Goal: Information Seeking & Learning: Learn about a topic

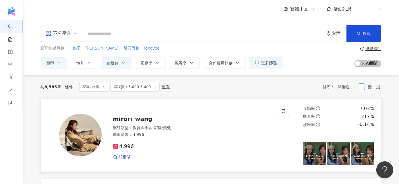
click at [137, 116] on span "mirori_wang" at bounding box center [132, 119] width 39 height 7
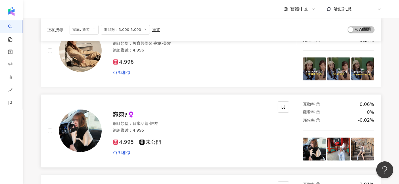
scroll to position [94, 0]
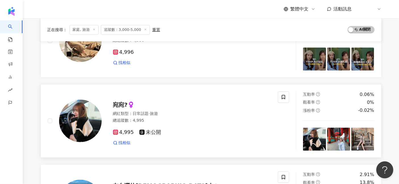
click at [121, 107] on span "宛宛?‍♀️" at bounding box center [124, 105] width 22 height 7
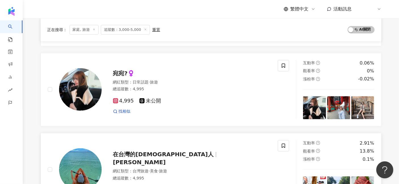
scroll to position [220, 0]
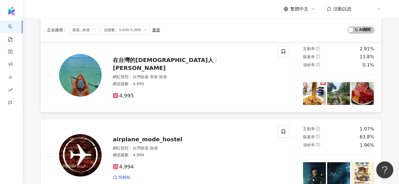
click at [157, 64] on span "在台灣的日本人" at bounding box center [165, 60] width 105 height 7
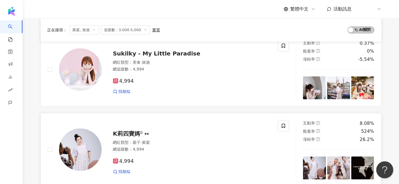
scroll to position [441, 0]
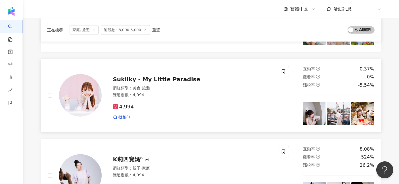
click at [159, 79] on span "Sukilky - My Little Paradise" at bounding box center [156, 79] width 87 height 7
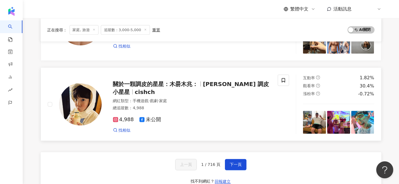
scroll to position [945, 0]
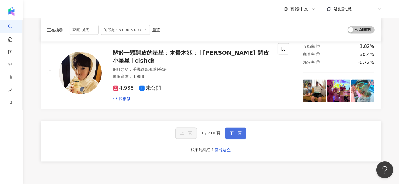
click at [229, 132] on span "下一頁" at bounding box center [235, 133] width 12 height 5
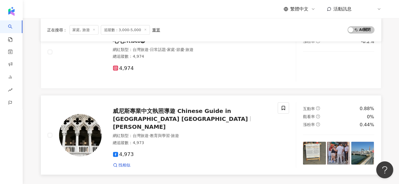
scroll to position [851, 0]
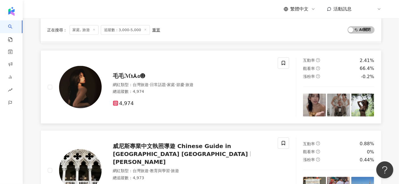
click at [128, 73] on span "毛毛ℳ℩⅄𝔞☻" at bounding box center [129, 76] width 33 height 7
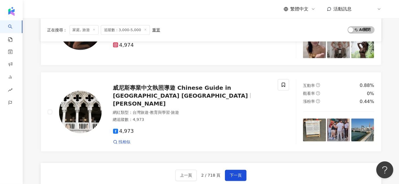
scroll to position [914, 0]
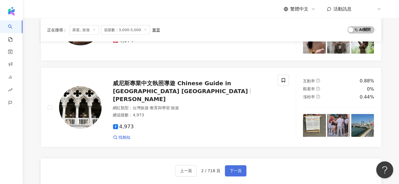
click at [239, 169] on span "下一頁" at bounding box center [235, 171] width 12 height 5
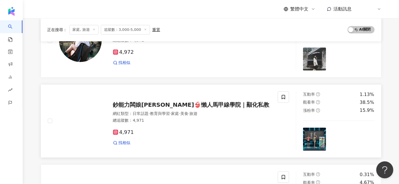
scroll to position [0, 0]
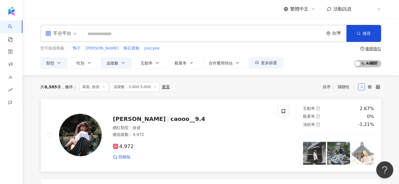
click at [170, 116] on span "caooo__9.4" at bounding box center [187, 119] width 35 height 7
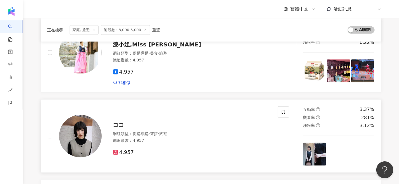
scroll to position [599, 0]
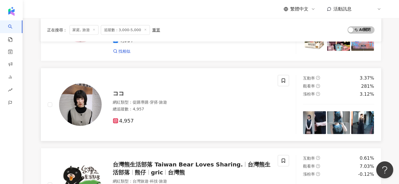
click at [121, 90] on span "ココ" at bounding box center [118, 93] width 11 height 7
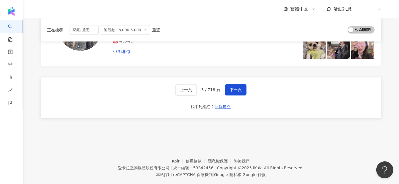
scroll to position [997, 0]
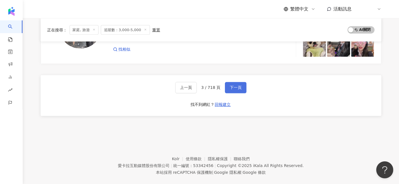
click at [233, 83] on button "下一頁" at bounding box center [236, 87] width 22 height 11
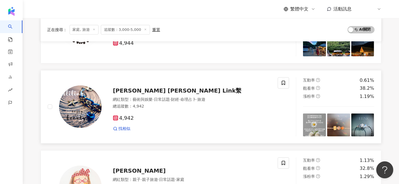
scroll to position [284, 0]
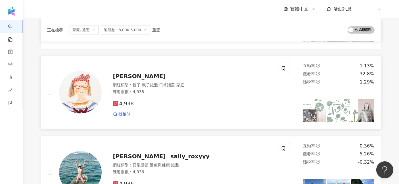
click at [145, 75] on span "WaHa Huang 哇哈" at bounding box center [139, 76] width 53 height 7
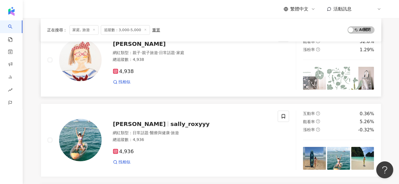
scroll to position [347, 0]
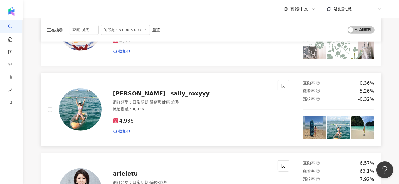
click at [170, 90] on span "sally_roxyyy" at bounding box center [189, 93] width 39 height 7
click at [170, 92] on span "sally_roxyyy" at bounding box center [189, 93] width 39 height 7
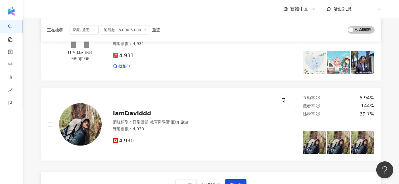
scroll to position [756, 0]
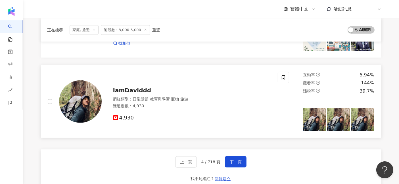
click at [132, 87] on span "IamDaviddd" at bounding box center [132, 90] width 38 height 7
click at [232, 157] on button "下一頁" at bounding box center [236, 162] width 22 height 11
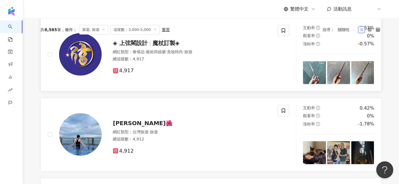
scroll to position [94, 0]
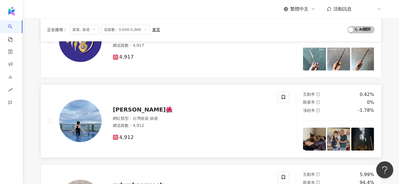
click at [119, 106] on span "璇璇🌺" at bounding box center [143, 109] width 60 height 7
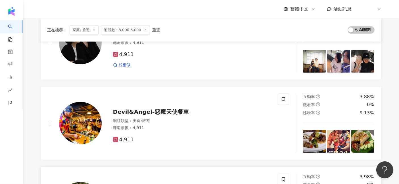
scroll to position [220, 0]
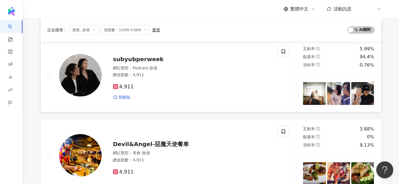
click at [151, 59] on span "subyubperweek" at bounding box center [138, 59] width 51 height 7
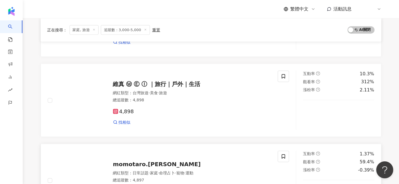
scroll to position [756, 0]
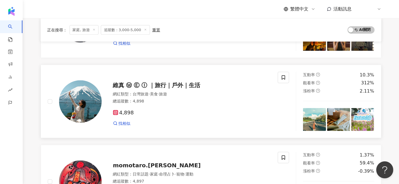
click at [163, 82] on span "維真 Ⓦ Ⓔ Ⓘ ｜旅行｜戶外｜生活" at bounding box center [156, 85] width 87 height 7
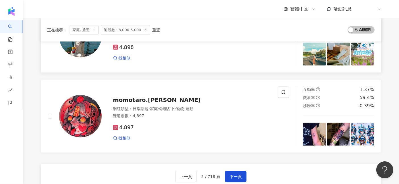
scroll to position [851, 0]
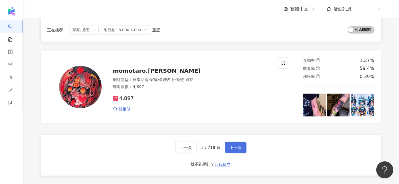
click at [229, 146] on span "下一頁" at bounding box center [235, 148] width 12 height 5
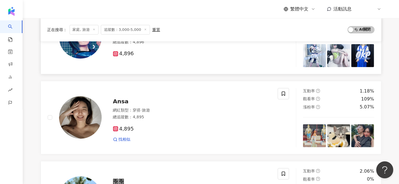
scroll to position [126, 0]
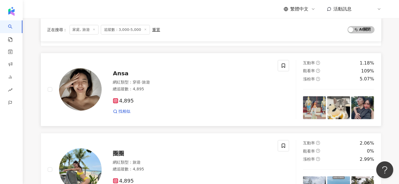
click at [120, 73] on span "Ansa" at bounding box center [121, 73] width 16 height 7
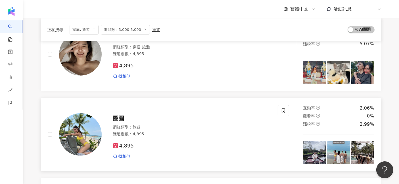
scroll to position [220, 0]
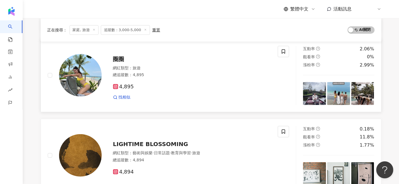
click at [117, 57] on span "圈圈" at bounding box center [118, 59] width 11 height 7
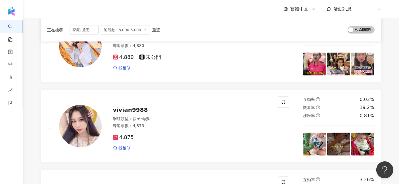
scroll to position [756, 0]
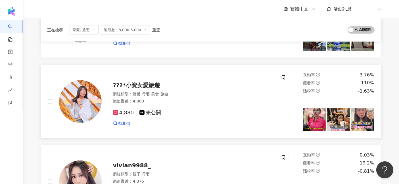
click at [148, 82] on span "???*小資女愛旅遊" at bounding box center [136, 85] width 47 height 7
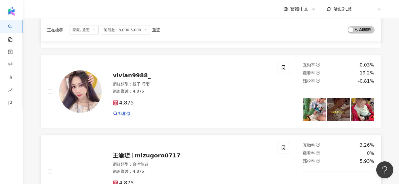
scroll to position [914, 0]
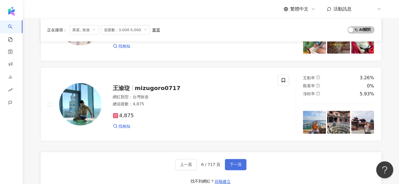
click at [229, 163] on span "下一頁" at bounding box center [235, 165] width 12 height 5
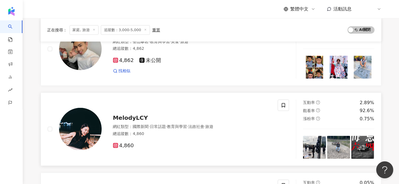
scroll to position [328, 0]
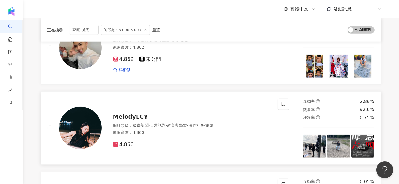
click at [134, 115] on span "MelodyLCY" at bounding box center [130, 116] width 35 height 7
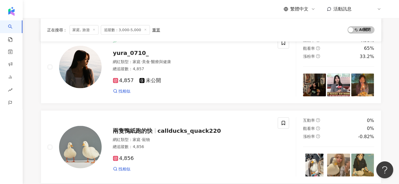
scroll to position [769, 0]
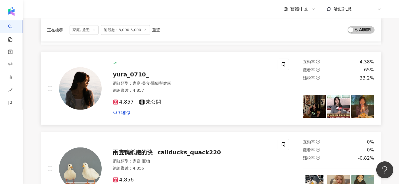
click at [139, 72] on span "yura_0710_" at bounding box center [131, 74] width 36 height 7
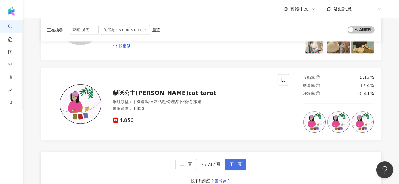
scroll to position [927, 0]
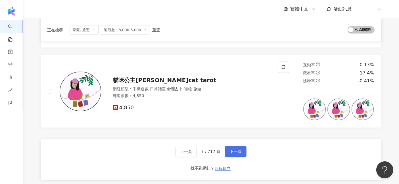
click at [235, 150] on span "下一頁" at bounding box center [235, 152] width 12 height 5
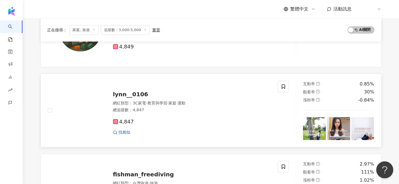
scroll to position [296, 0]
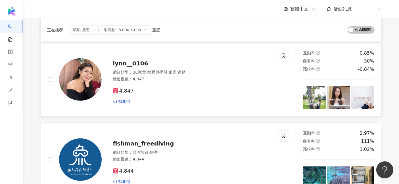
click at [123, 60] on span "lynn__0106" at bounding box center [130, 63] width 35 height 7
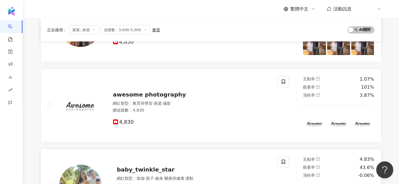
scroll to position [927, 0]
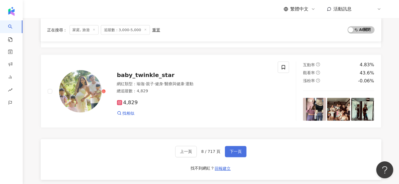
click at [229, 152] on span "下一頁" at bounding box center [235, 152] width 12 height 5
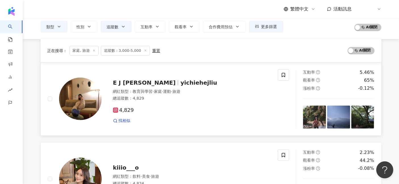
scroll to position [13, 0]
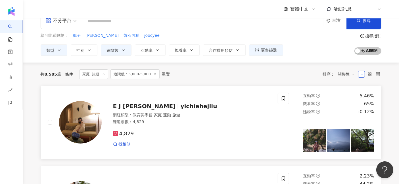
click at [180, 105] on span "yichiehejliu" at bounding box center [198, 106] width 37 height 7
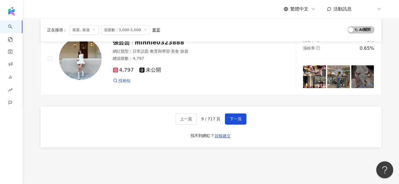
scroll to position [997, 0]
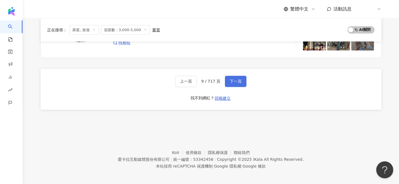
click at [232, 79] on span "下一頁" at bounding box center [235, 81] width 12 height 5
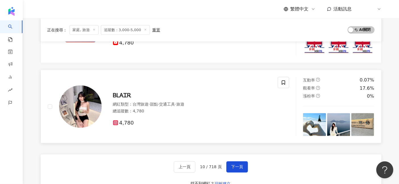
scroll to position [914, 0]
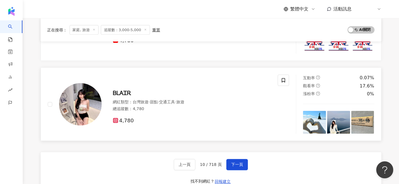
click at [129, 90] on span "ᏴᏞᎪᏆᎡ" at bounding box center [122, 93] width 18 height 7
click at [231, 163] on span "下一頁" at bounding box center [237, 165] width 12 height 5
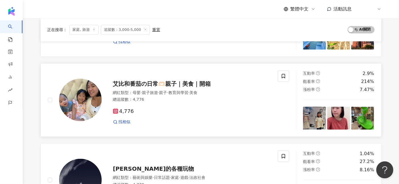
scroll to position [157, 0]
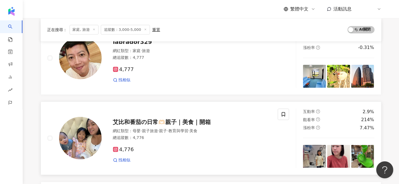
click at [199, 119] on span "艾比和番茄の日常🫶🏻親子｜美食｜開箱" at bounding box center [162, 122] width 98 height 7
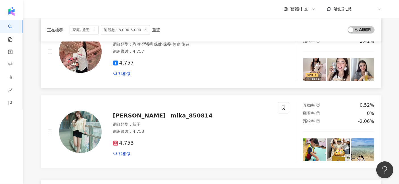
scroll to position [914, 0]
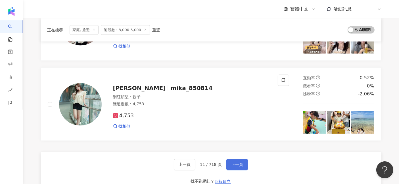
click at [235, 163] on span "下一頁" at bounding box center [237, 165] width 12 height 5
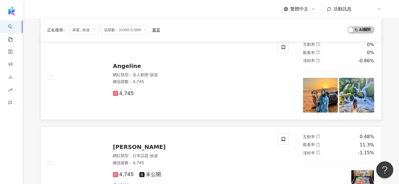
scroll to position [453, 0]
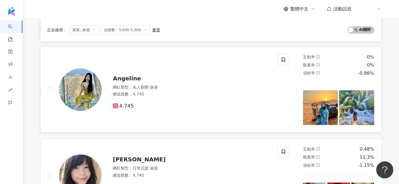
click at [131, 78] on span "Angeline" at bounding box center [127, 78] width 28 height 7
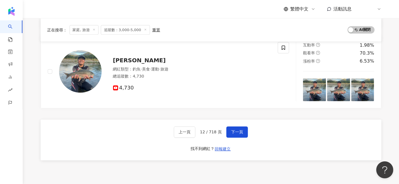
scroll to position [1009, 0]
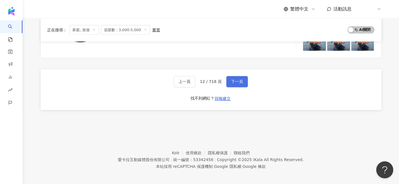
click at [231, 80] on span "下一頁" at bounding box center [237, 82] width 12 height 5
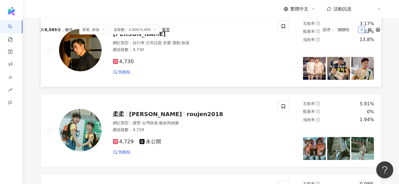
scroll to position [0, 0]
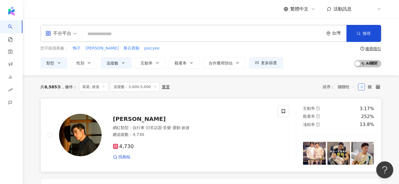
click at [122, 119] on div "JIN" at bounding box center [192, 119] width 158 height 8
click at [153, 35] on input "search" at bounding box center [203, 34] width 237 height 11
paste input "**********"
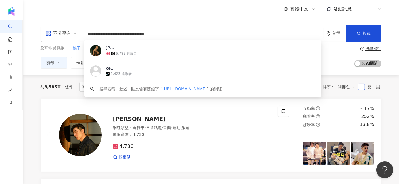
type input "**********"
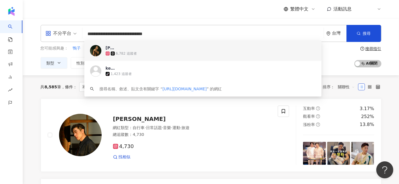
drag, startPoint x: 148, startPoint y: 34, endPoint x: 85, endPoint y: 33, distance: 62.7
click at [85, 29] on span "**********" at bounding box center [203, 34] width 237 height 11
click at [198, 50] on span "[PERSON_NAME]" at bounding box center [200, 48] width 188 height 6
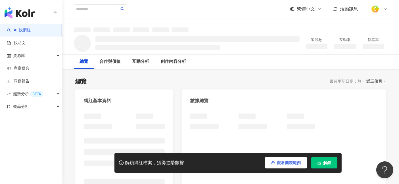
click at [294, 162] on span "觀看圖表範例" at bounding box center [289, 163] width 24 height 5
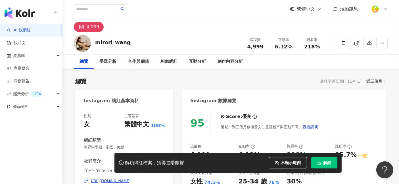
scroll to position [31, 0]
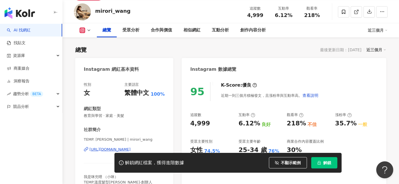
click at [116, 148] on div "https://www.instagram.com/mirori_wang/" at bounding box center [109, 149] width 41 height 5
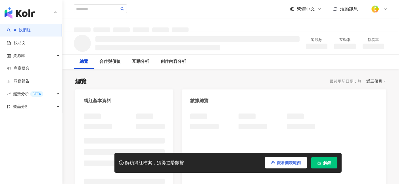
click at [294, 164] on span "觀看圖表範例" at bounding box center [289, 163] width 24 height 5
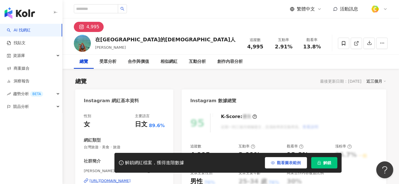
click at [295, 161] on span "觀看圖表範例" at bounding box center [289, 163] width 24 height 5
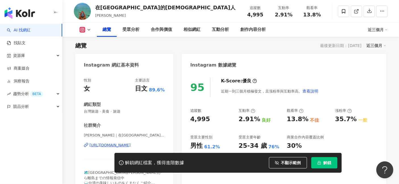
scroll to position [63, 0]
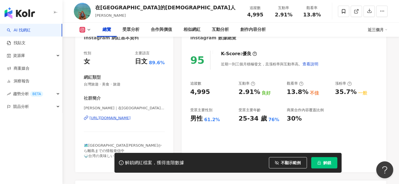
click at [130, 117] on div "https://www.instagram.com/rume_tw/" at bounding box center [109, 118] width 41 height 5
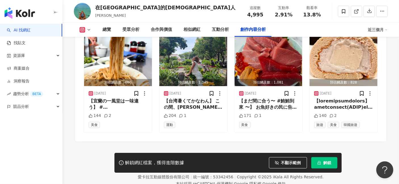
scroll to position [1820, 0]
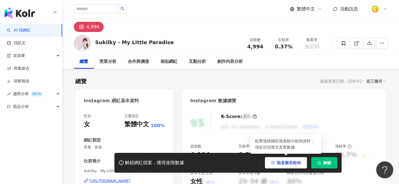
click at [282, 165] on span "觀看圖表範例" at bounding box center [289, 163] width 24 height 5
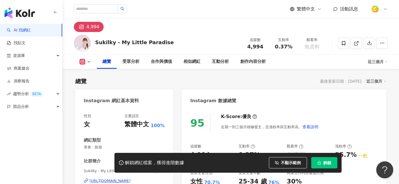
scroll to position [94, 0]
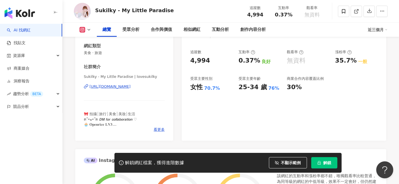
click at [130, 87] on div "https://www.instagram.com/lovesukilky/" at bounding box center [109, 86] width 41 height 5
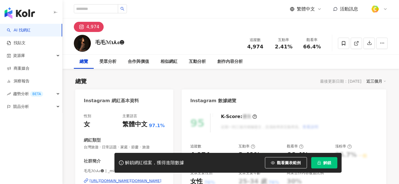
click at [277, 163] on span "觀看圖表範例" at bounding box center [289, 163] width 24 height 5
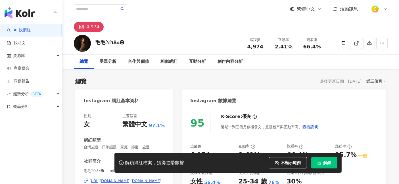
scroll to position [94, 0]
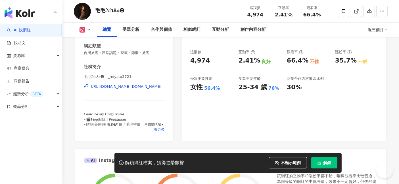
click at [152, 87] on div "https://www.instagram.com/_miya.o3721/" at bounding box center [125, 86] width 72 height 5
click at [152, 84] on div "https://www.instagram.com/_miya.o3721/" at bounding box center [125, 86] width 72 height 5
drag, startPoint x: 96, startPoint y: 10, endPoint x: 107, endPoint y: 9, distance: 10.5
click at [107, 9] on div "毛毛ℳ℩⅄𝔞☻" at bounding box center [110, 10] width 30 height 7
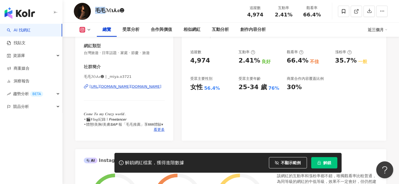
copy div "毛毛"
drag, startPoint x: 248, startPoint y: 14, endPoint x: 262, endPoint y: 16, distance: 14.1
click at [262, 16] on div "4,974" at bounding box center [255, 15] width 22 height 6
copy span "4,974"
drag, startPoint x: 276, startPoint y: 15, endPoint x: 290, endPoint y: 15, distance: 14.2
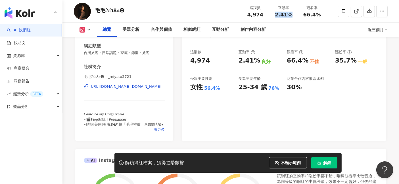
click at [290, 15] on span "2.41%" at bounding box center [284, 15] width 18 height 6
copy span "2.41%"
drag, startPoint x: 305, startPoint y: 14, endPoint x: 319, endPoint y: 15, distance: 14.5
click at [319, 15] on span "66.4%" at bounding box center [312, 15] width 18 height 6
copy span "66.4%"
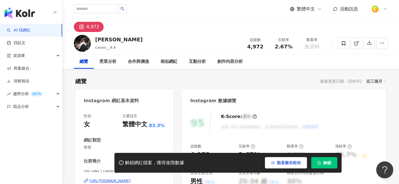
click at [285, 161] on span "觀看圖表範例" at bounding box center [289, 163] width 24 height 5
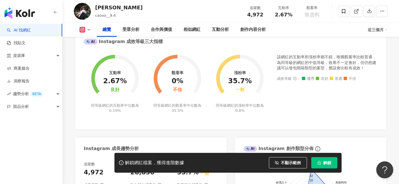
scroll to position [94, 0]
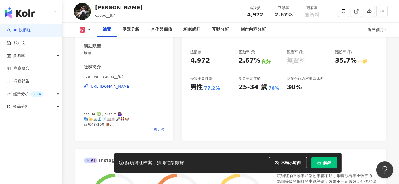
click at [130, 84] on div "[URL][DOMAIN_NAME]" at bounding box center [109, 86] width 41 height 5
drag, startPoint x: 121, startPoint y: 8, endPoint x: 94, endPoint y: 7, distance: 27.2
click at [94, 7] on div "TZU JUNG caooo__9.4 追蹤數 4,972 互動率 2.67% 觀看率 無資料" at bounding box center [230, 11] width 336 height 22
copy div "[PERSON_NAME]"
drag, startPoint x: 248, startPoint y: 14, endPoint x: 267, endPoint y: 15, distance: 18.8
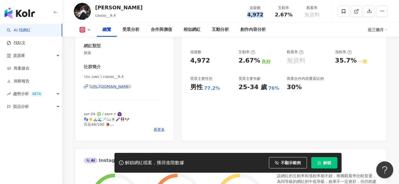
click at [267, 15] on div "追蹤數 4,972" at bounding box center [255, 11] width 28 height 12
copy span "4,972"
drag, startPoint x: 276, startPoint y: 14, endPoint x: 297, endPoint y: 16, distance: 20.8
click at [297, 16] on div "互動率 2.67%" at bounding box center [283, 11] width 28 height 12
copy span "2.67%"
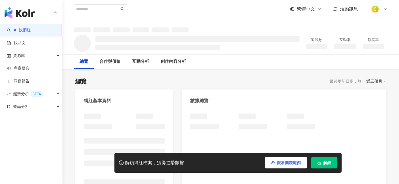
click at [274, 164] on icon "button" at bounding box center [273, 163] width 4 height 4
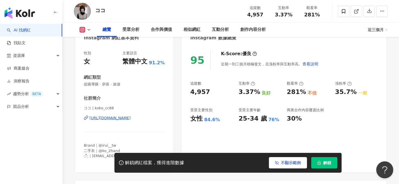
click at [130, 118] on div "https://www.instagram.com/koko_cc88/" at bounding box center [109, 118] width 41 height 5
drag, startPoint x: 249, startPoint y: 15, endPoint x: 267, endPoint y: 14, distance: 17.9
click at [267, 14] on div "追蹤數 4,957" at bounding box center [255, 11] width 28 height 12
copy span "4,957"
drag, startPoint x: 276, startPoint y: 15, endPoint x: 292, endPoint y: 15, distance: 16.5
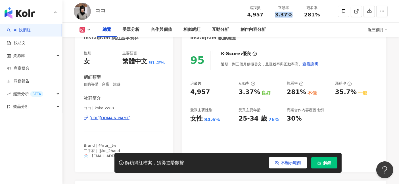
click at [292, 15] on div "3.37%" at bounding box center [284, 15] width 22 height 6
copy span "3.37%"
drag, startPoint x: 306, startPoint y: 14, endPoint x: 334, endPoint y: 17, distance: 28.2
click at [334, 17] on div "ココ 追蹤數 4,957 互動率 3.37% 觀看率 281%" at bounding box center [230, 11] width 336 height 22
copy span "281%"
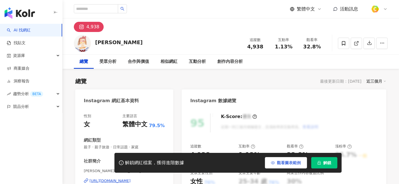
click at [286, 162] on span "觀看圖表範例" at bounding box center [289, 163] width 24 height 5
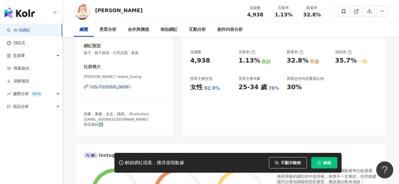
click at [130, 86] on div "[URL][DOMAIN_NAME]" at bounding box center [109, 86] width 41 height 5
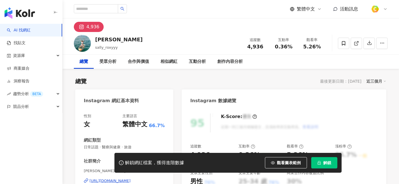
click at [130, 179] on div "[URL][DOMAIN_NAME]" at bounding box center [109, 181] width 41 height 5
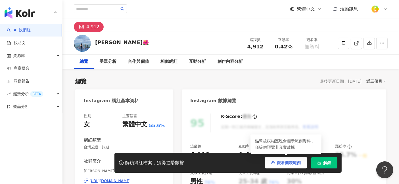
click at [293, 166] on button "觀看圖表範例" at bounding box center [286, 162] width 42 height 11
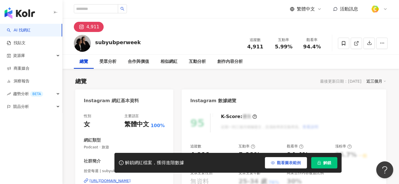
click at [286, 161] on span "觀看圖表範例" at bounding box center [289, 163] width 24 height 5
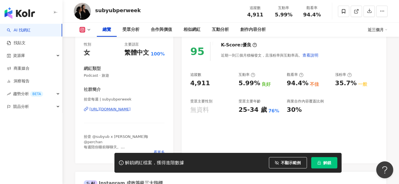
scroll to position [94, 0]
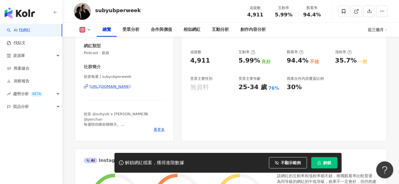
click at [121, 86] on div "https://www.instagram.com/subyubperweek/" at bounding box center [109, 86] width 41 height 5
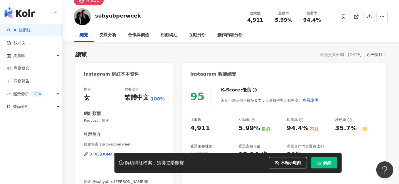
scroll to position [63, 0]
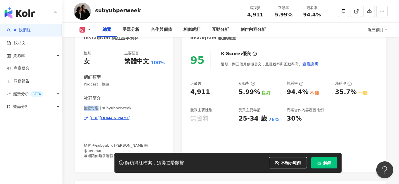
drag, startPoint x: 98, startPoint y: 108, endPoint x: 83, endPoint y: 108, distance: 14.8
click at [83, 108] on div "性別 女 主要語言 繁體中文 100% 網紅類型 Podcast · 旅遊 社群簡介 拾壹每週 | subyubperweek https://www.ins…" at bounding box center [124, 108] width 98 height 127
copy span "拾壹每週"
drag, startPoint x: 276, startPoint y: 14, endPoint x: 293, endPoint y: 14, distance: 17.0
click at [293, 14] on div "5.99%" at bounding box center [284, 15] width 22 height 6
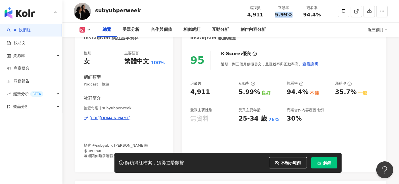
copy span "5.99%"
drag, startPoint x: 305, startPoint y: 14, endPoint x: 317, endPoint y: 13, distance: 12.8
click at [317, 13] on span "94.4%" at bounding box center [312, 15] width 18 height 6
copy span "94.4%"
drag, startPoint x: 249, startPoint y: 13, endPoint x: 265, endPoint y: 15, distance: 16.2
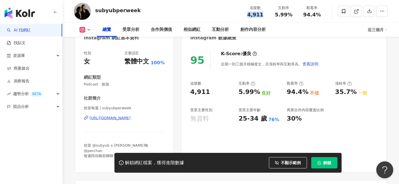
click at [265, 15] on div "4,911" at bounding box center [255, 15] width 22 height 6
copy span "4,911"
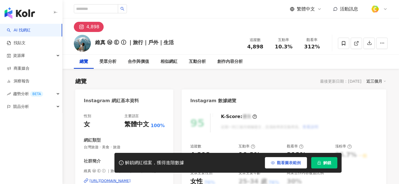
click at [294, 161] on span "觀看圖表範例" at bounding box center [289, 163] width 24 height 5
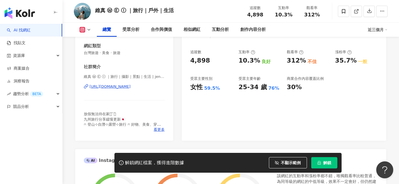
click at [130, 86] on div "[URL][DOMAIN_NAME]" at bounding box center [109, 86] width 41 height 5
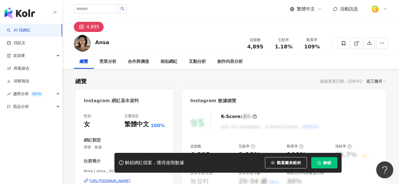
click at [286, 164] on span "觀看圖表範例" at bounding box center [289, 163] width 24 height 5
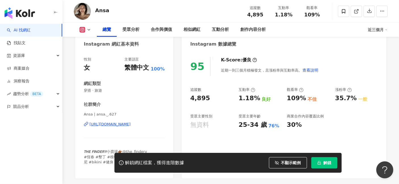
scroll to position [63, 0]
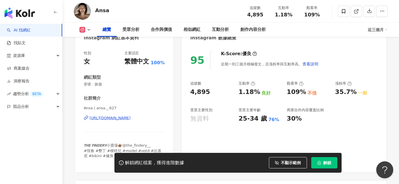
click at [130, 118] on div "[URL][DOMAIN_NAME]" at bounding box center [109, 118] width 41 height 5
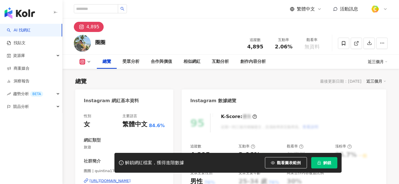
scroll to position [63, 0]
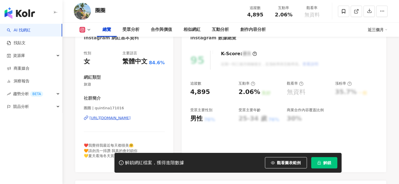
click at [130, 116] on div "[URL][DOMAIN_NAME]" at bounding box center [109, 118] width 41 height 5
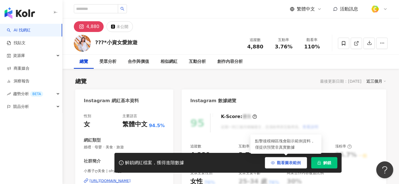
click at [283, 162] on span "觀看圖表範例" at bounding box center [289, 163] width 24 height 5
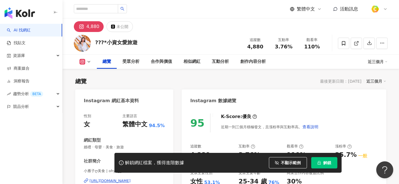
scroll to position [94, 0]
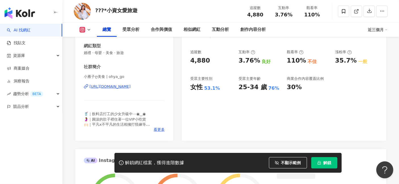
click at [130, 85] on div "[URL][DOMAIN_NAME]" at bounding box center [109, 86] width 41 height 5
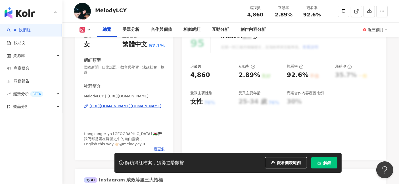
scroll to position [94, 0]
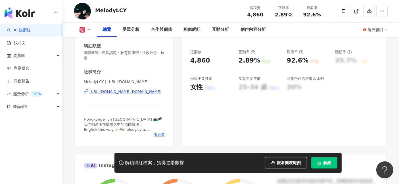
click at [130, 90] on div "https://www.instagram.com/melody_is.me/" at bounding box center [125, 91] width 72 height 5
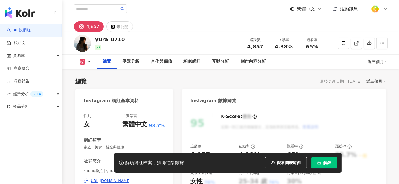
drag, startPoint x: 287, startPoint y: 162, endPoint x: 171, endPoint y: 126, distance: 121.0
click at [286, 162] on span "觀看圖表範例" at bounding box center [289, 163] width 24 height 5
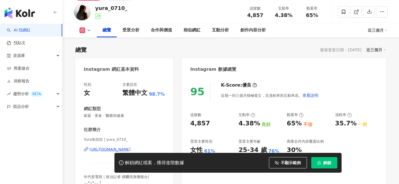
scroll to position [63, 0]
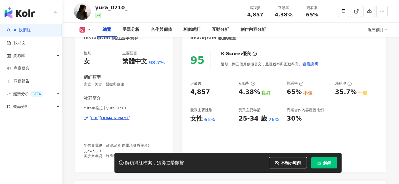
drag, startPoint x: 144, startPoint y: 118, endPoint x: 141, endPoint y: 121, distance: 3.8
click at [130, 118] on div "https://www.instagram.com/yura_0710_/" at bounding box center [109, 118] width 41 height 5
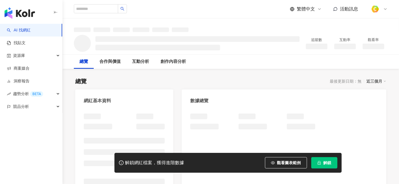
click at [294, 162] on span "觀看圖表範例" at bounding box center [289, 163] width 24 height 5
click at [288, 164] on span "觀看圖表範例" at bounding box center [289, 163] width 24 height 5
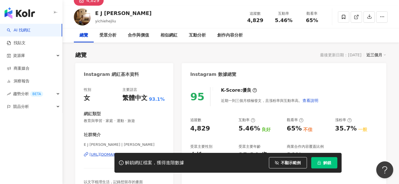
scroll to position [31, 0]
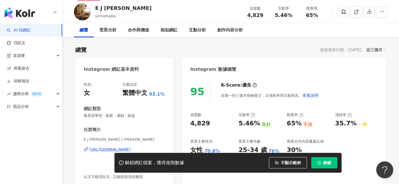
click at [130, 149] on div "https://www.instagram.com/yichiehejliu/" at bounding box center [109, 149] width 41 height 5
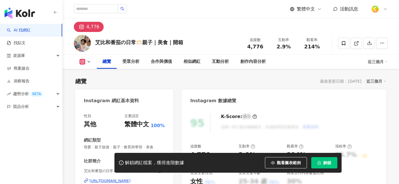
click at [130, 179] on div "https://www.instagram.com/wa5_baby/" at bounding box center [109, 181] width 41 height 5
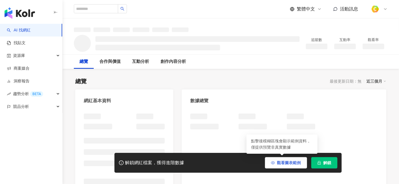
click at [277, 165] on span "觀看圖表範例" at bounding box center [289, 163] width 24 height 5
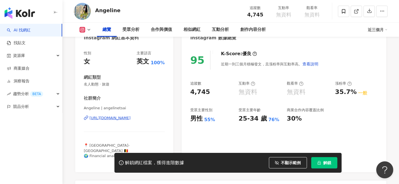
click at [128, 115] on div "[PERSON_NAME] | [PERSON_NAME] [URL][DOMAIN_NAME]" at bounding box center [124, 122] width 81 height 33
click at [130, 118] on div "[URL][DOMAIN_NAME]" at bounding box center [109, 118] width 41 height 5
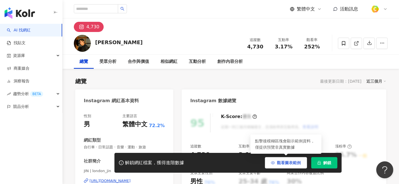
click at [300, 164] on span "觀看圖表範例" at bounding box center [289, 163] width 24 height 5
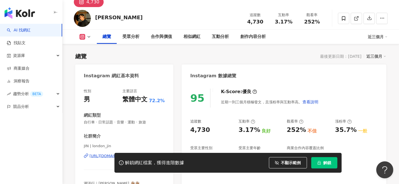
scroll to position [63, 0]
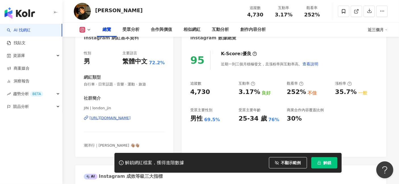
click at [130, 118] on div "https://www.instagram.com/london_jin/" at bounding box center [109, 118] width 41 height 5
click at [92, 11] on div "JIN 追蹤數 4,730 互動率 3.17% 觀看率 252%" at bounding box center [230, 11] width 336 height 22
drag, startPoint x: 275, startPoint y: 14, endPoint x: 291, endPoint y: 16, distance: 15.7
click at [291, 16] on span "3.17%" at bounding box center [284, 15] width 18 height 6
copy span "3.17%"
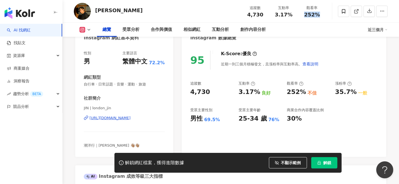
drag, startPoint x: 306, startPoint y: 14, endPoint x: 319, endPoint y: 12, distance: 12.7
click at [319, 12] on span "252%" at bounding box center [312, 15] width 16 height 6
copy span "252%"
drag, startPoint x: 263, startPoint y: 13, endPoint x: 240, endPoint y: 13, distance: 23.5
click at [240, 13] on div "JIN 追蹤數 4,730 互動率 3.17% 觀看率 252%" at bounding box center [230, 11] width 336 height 22
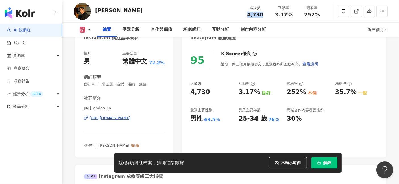
copy span "4,730"
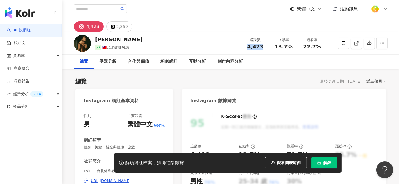
drag, startPoint x: 248, startPoint y: 48, endPoint x: 264, endPoint y: 46, distance: 16.9
click at [264, 46] on div "4,423" at bounding box center [255, 47] width 22 height 6
copy span "4,423"
drag, startPoint x: 278, startPoint y: 46, endPoint x: 292, endPoint y: 46, distance: 13.6
click at [292, 46] on div "13.7%" at bounding box center [284, 47] width 22 height 6
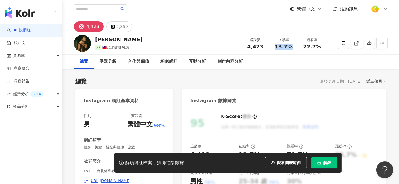
copy span "13.7%"
drag, startPoint x: 304, startPoint y: 47, endPoint x: 321, endPoint y: 47, distance: 16.8
click at [321, 47] on div "72.7%" at bounding box center [312, 47] width 22 height 6
copy span "72.7%"
